Goal: Task Accomplishment & Management: Manage account settings

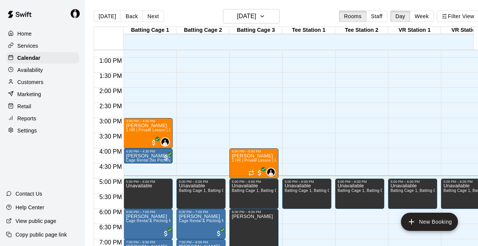
scroll to position [385, 0]
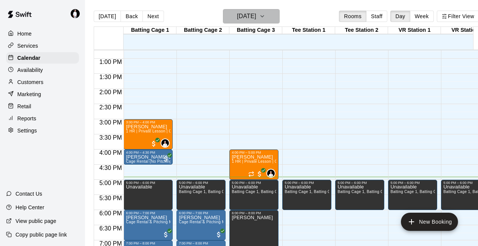
click at [265, 20] on icon "button" at bounding box center [262, 16] width 6 height 9
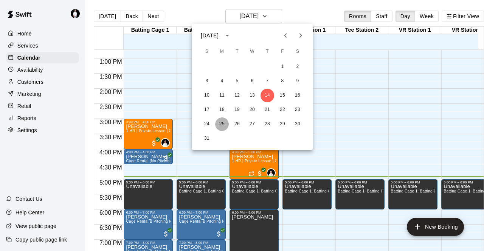
click at [222, 125] on button "25" at bounding box center [222, 125] width 14 height 14
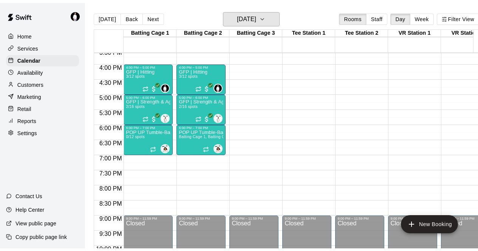
scroll to position [473, 0]
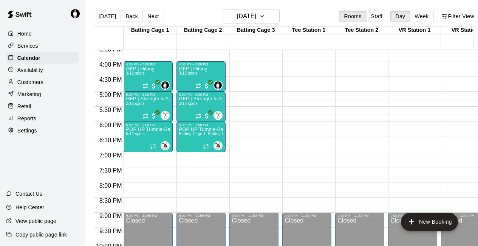
click at [31, 45] on p "Services" at bounding box center [27, 46] width 21 height 8
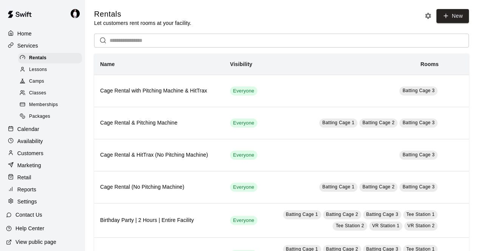
click at [53, 94] on div "Classes" at bounding box center [50, 93] width 64 height 11
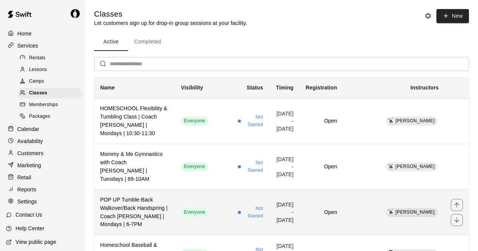
drag, startPoint x: 146, startPoint y: 197, endPoint x: 133, endPoint y: 200, distance: 13.4
click at [133, 200] on h6 "POP UP Tumble-Back Walkover/Back Handspring | Coach [PERSON_NAME] | Mondays | 6…" at bounding box center [134, 212] width 69 height 33
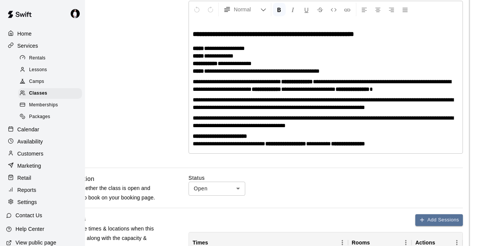
scroll to position [173, 41]
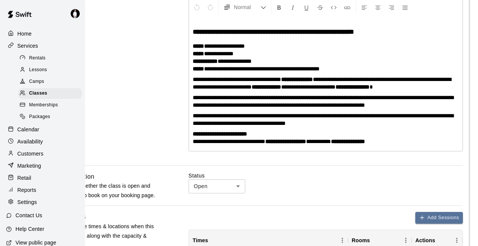
click at [257, 42] on p "**********" at bounding box center [326, 57] width 266 height 30
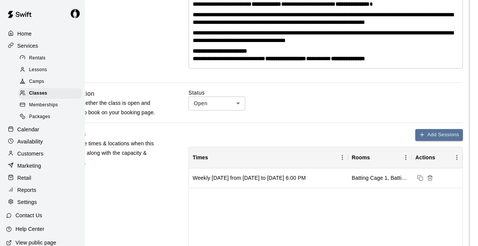
scroll to position [255, 41]
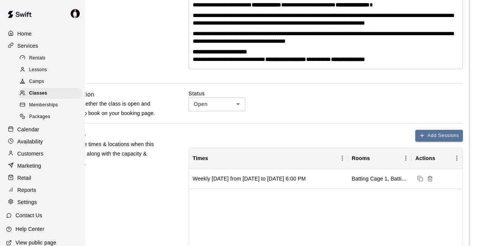
click at [287, 92] on div "Status Open **** ​" at bounding box center [326, 101] width 275 height 22
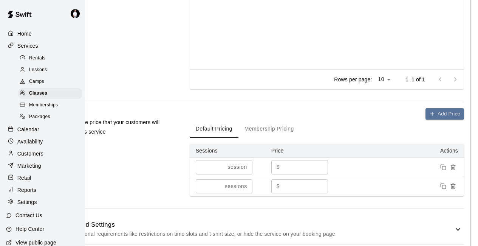
scroll to position [467, 40]
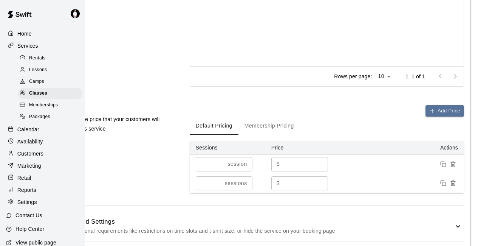
click at [286, 118] on button "Membership Pricing" at bounding box center [270, 125] width 62 height 18
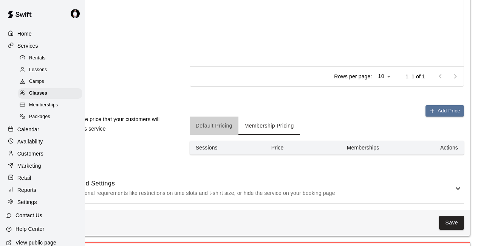
click at [215, 116] on button "Default Pricing" at bounding box center [214, 125] width 49 height 18
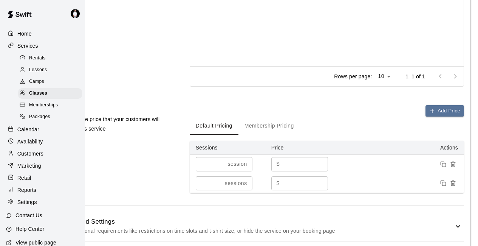
click at [289, 119] on button "Membership Pricing" at bounding box center [270, 125] width 62 height 18
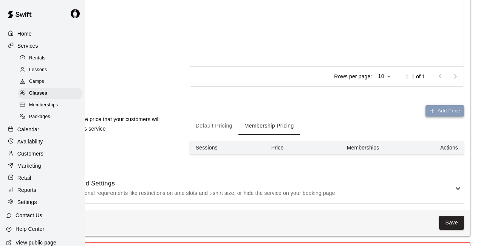
click at [444, 105] on button "Add Price" at bounding box center [445, 111] width 39 height 12
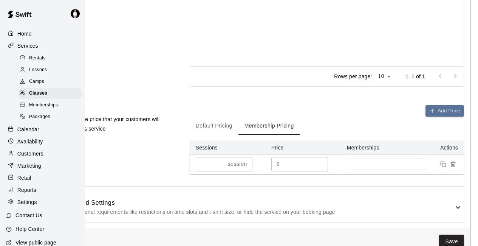
click at [293, 157] on input "*" at bounding box center [305, 164] width 45 height 14
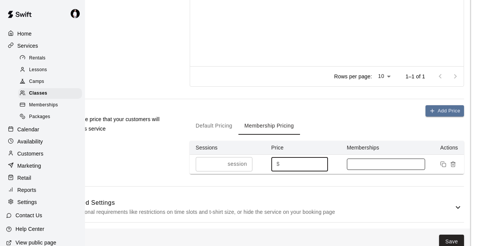
type input "**"
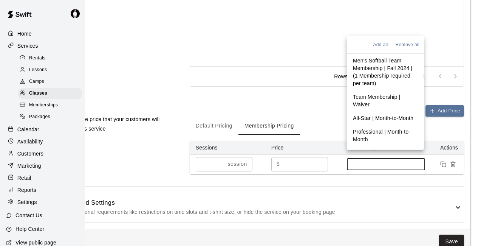
click at [390, 161] on input at bounding box center [386, 164] width 71 height 6
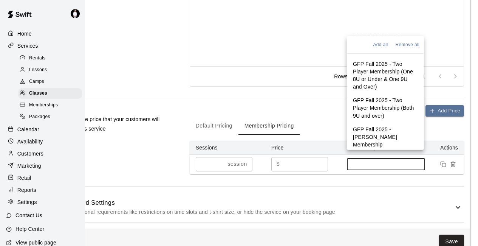
scroll to position [281, 0]
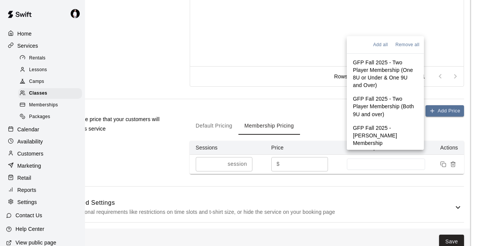
click at [391, 198] on h6 "Advanced Settings" at bounding box center [257, 203] width 393 height 10
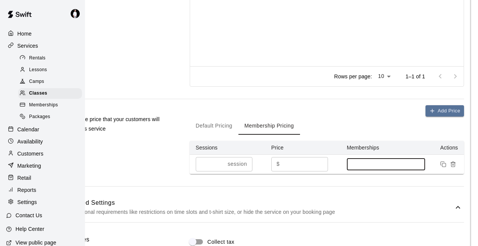
click at [376, 161] on input at bounding box center [386, 164] width 71 height 6
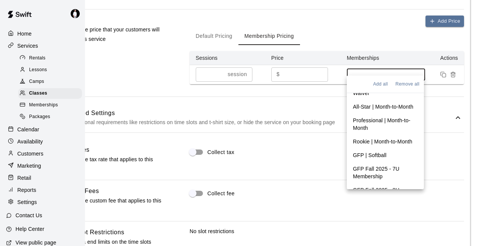
scroll to position [0, 0]
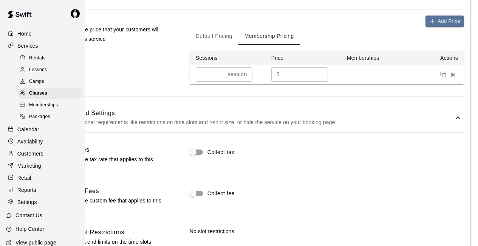
click at [312, 90] on div "**********" at bounding box center [262, 6] width 416 height 984
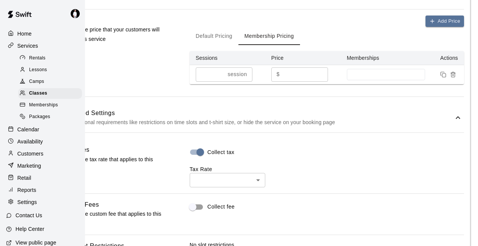
click at [255, 175] on body "**********" at bounding box center [199, 66] width 478 height 1246
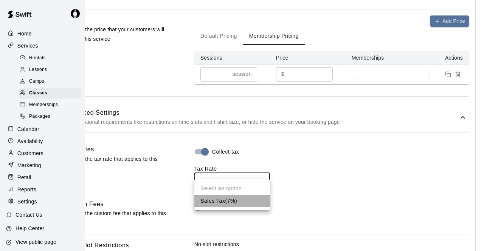
click at [233, 204] on li "Sales Tax ( 7 %)" at bounding box center [232, 201] width 76 height 12
type input "*"
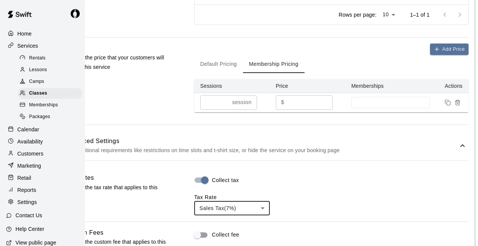
scroll to position [528, 35]
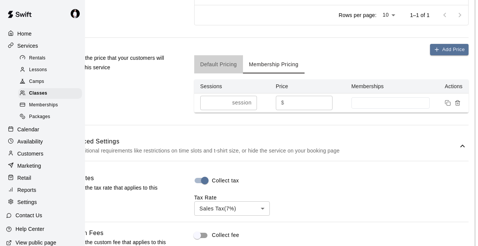
click at [223, 56] on button "Default Pricing" at bounding box center [218, 64] width 49 height 18
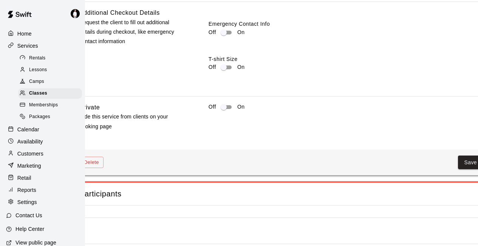
scroll to position [938, 41]
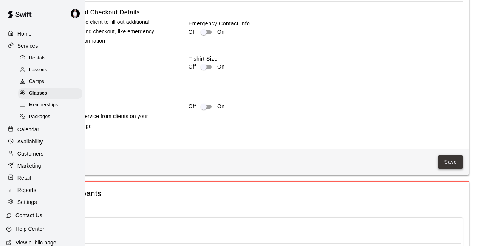
click at [452, 156] on button "Save" at bounding box center [450, 162] width 25 height 14
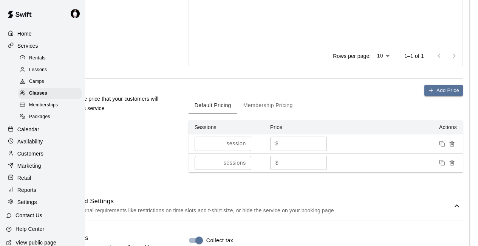
scroll to position [486, 41]
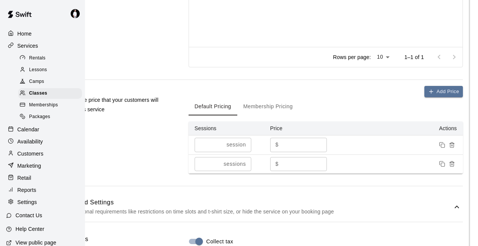
click at [277, 97] on button "Membership Pricing" at bounding box center [268, 106] width 62 height 18
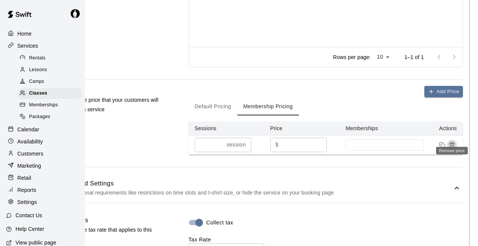
click at [453, 142] on icon "Remove price" at bounding box center [452, 142] width 2 height 1
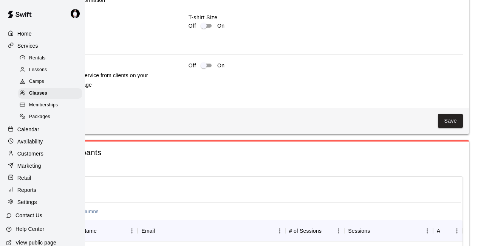
scroll to position [942, 41]
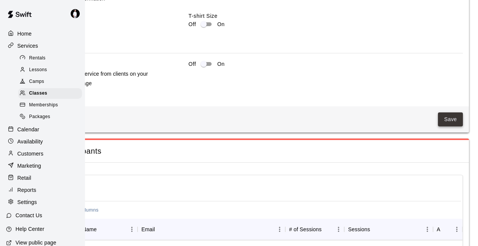
click at [447, 116] on button "Save" at bounding box center [450, 119] width 25 height 14
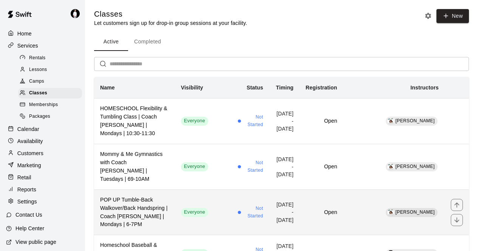
click at [218, 202] on td "Everyone" at bounding box center [203, 213] width 57 height 46
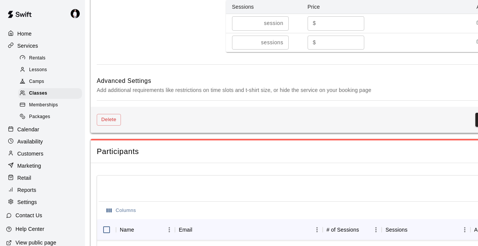
scroll to position [608, 41]
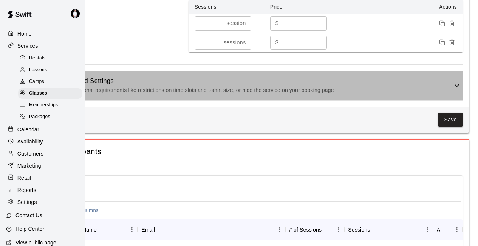
click at [456, 81] on icon at bounding box center [457, 85] width 9 height 9
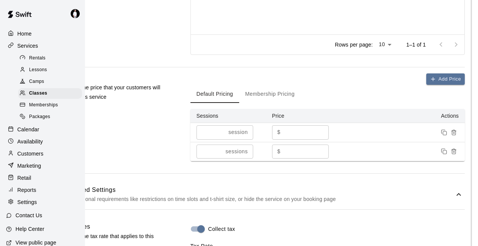
scroll to position [498, 39]
